Goal: Find specific page/section: Find specific page/section

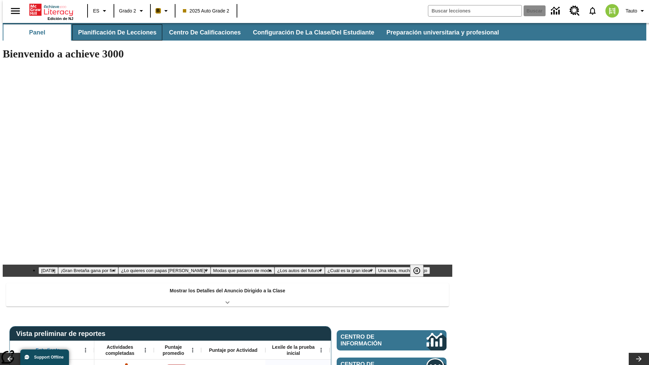
click at [113, 32] on button "Planificación de lecciones" at bounding box center [117, 32] width 90 height 16
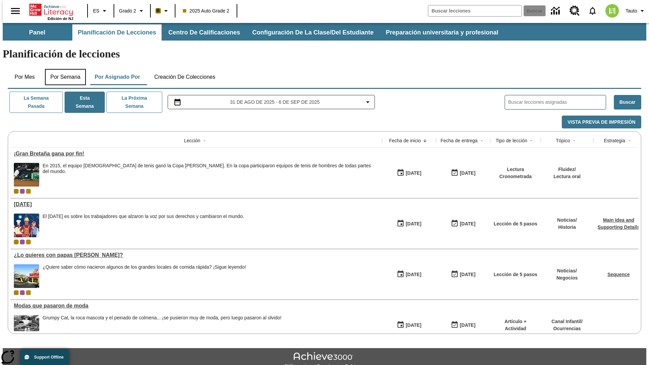
click at [63, 69] on button "Por semana" at bounding box center [65, 77] width 41 height 16
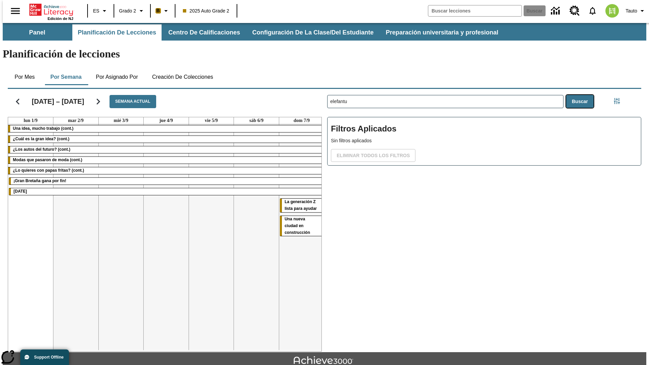
click at [582, 95] on button "Buscar" at bounding box center [579, 101] width 27 height 13
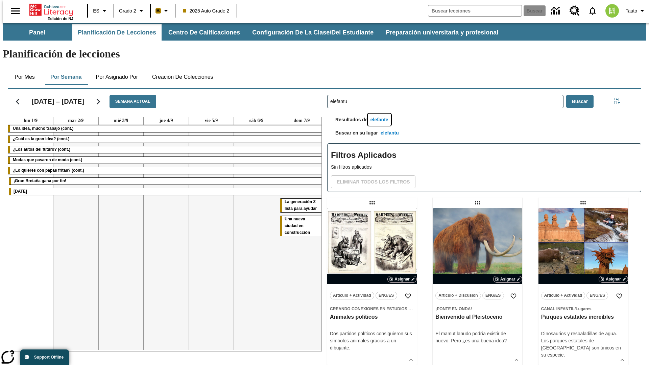
click at [380, 114] on button "elefante" at bounding box center [379, 120] width 23 height 13
type input "elefante"
